Goal: Check status

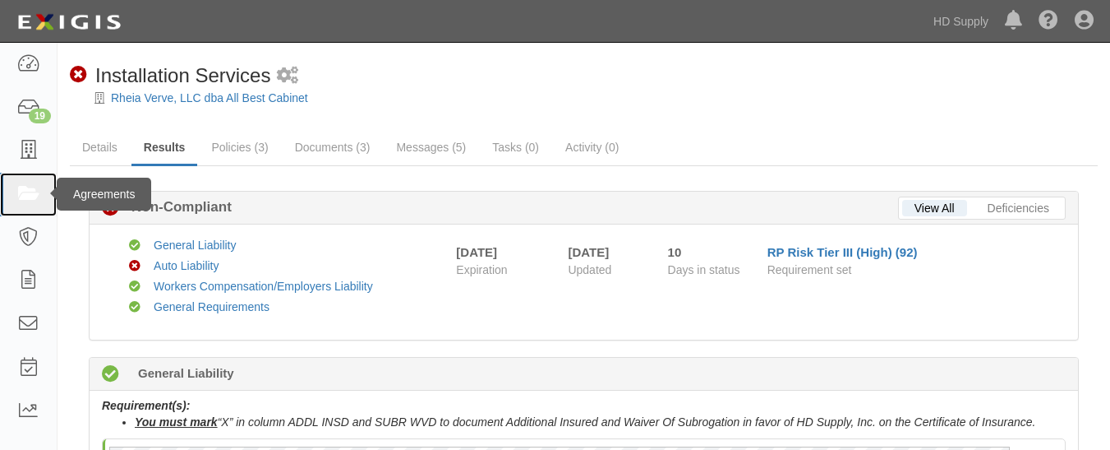
click at [0, 190] on link at bounding box center [28, 195] width 57 height 44
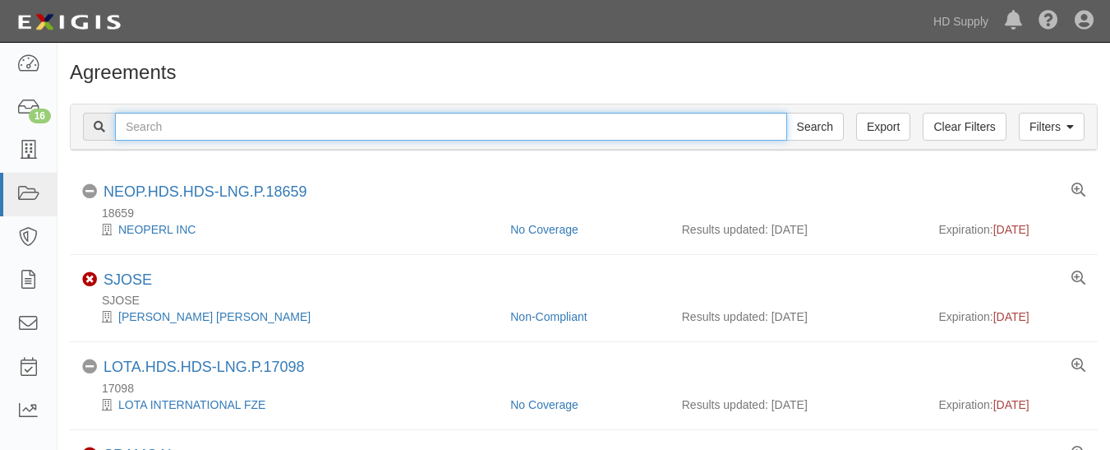
click at [210, 122] on input "text" at bounding box center [451, 127] width 672 height 28
paste input "Up to Par Heating and Air."
type input "Up to Par Heating and Air."
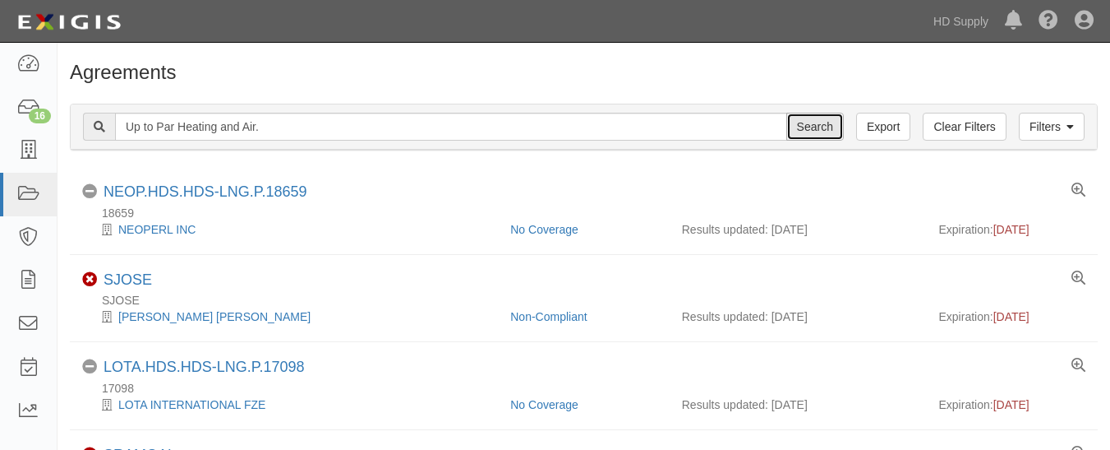
click at [819, 133] on input "Search" at bounding box center [816, 127] width 58 height 28
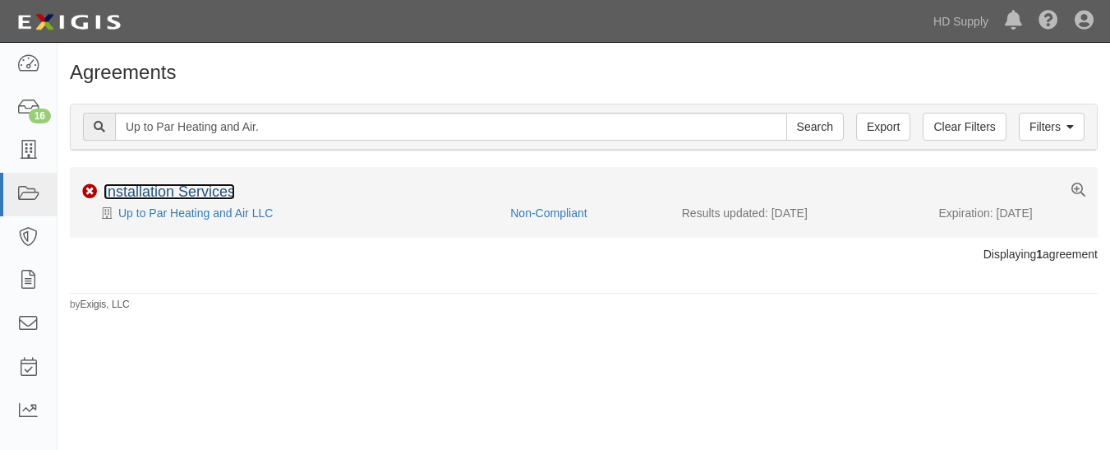
click at [156, 196] on link "Installation Services" at bounding box center [170, 191] width 132 height 16
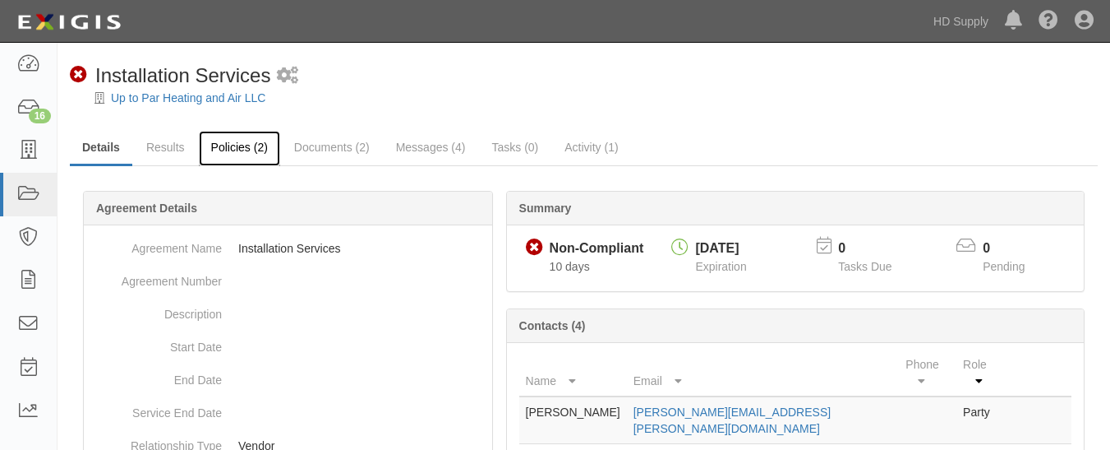
click at [232, 152] on link "Policies (2)" at bounding box center [239, 148] width 81 height 35
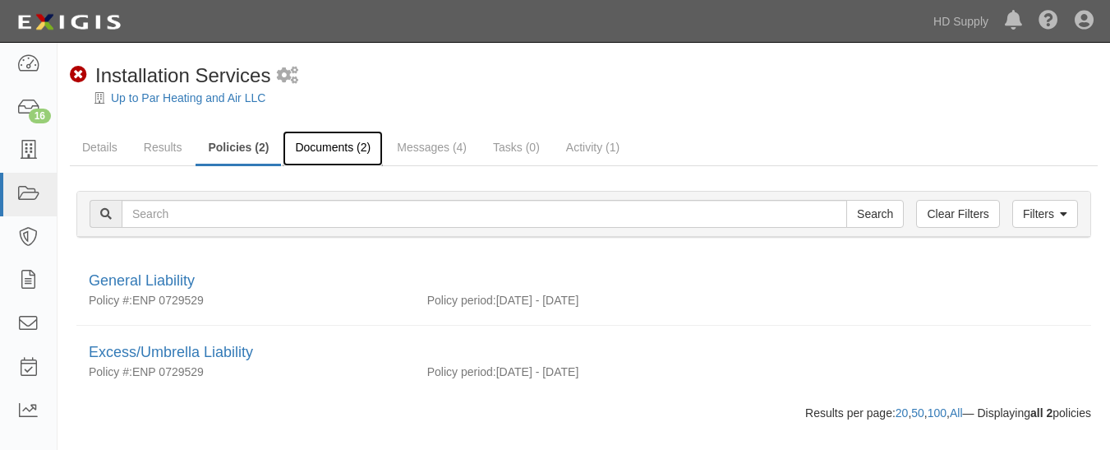
click at [316, 159] on link "Documents (2)" at bounding box center [333, 148] width 100 height 35
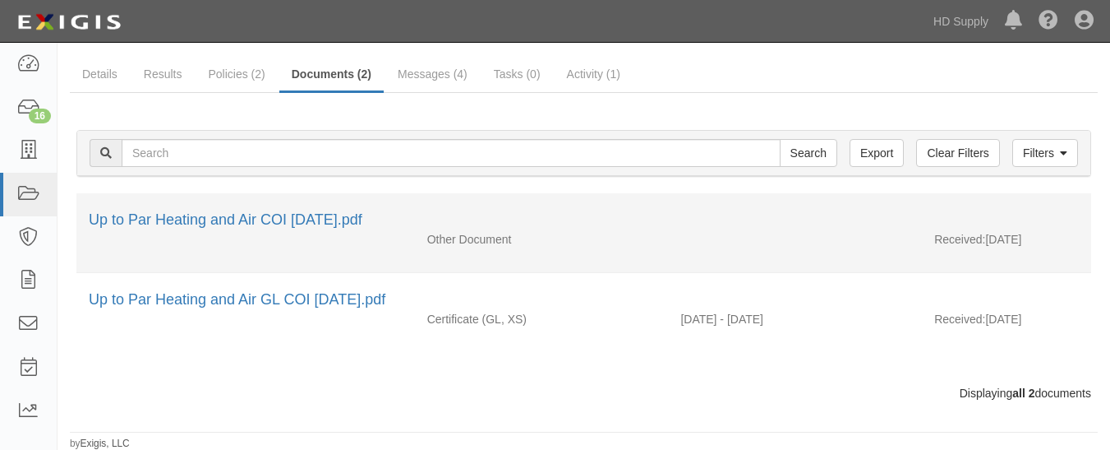
scroll to position [74, 0]
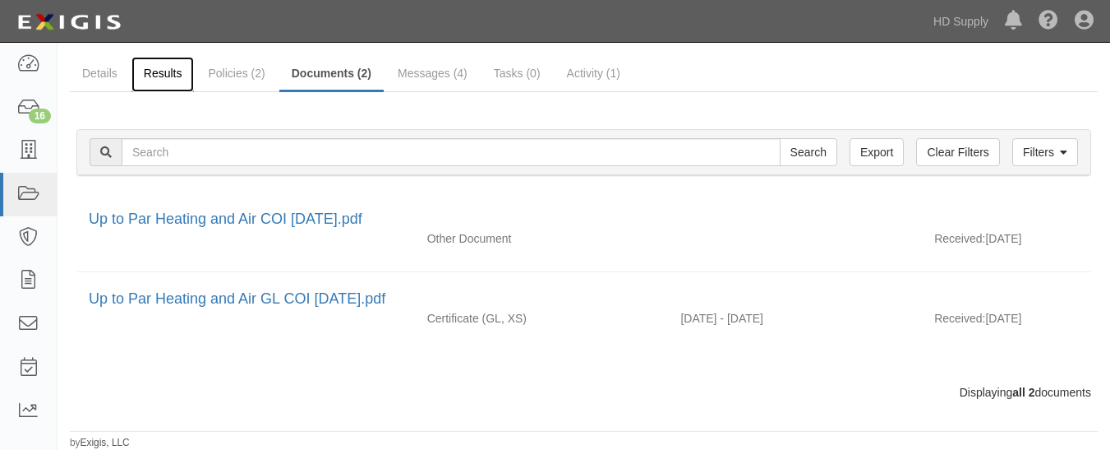
click at [165, 60] on link "Results" at bounding box center [163, 74] width 63 height 35
